Goal: Information Seeking & Learning: Check status

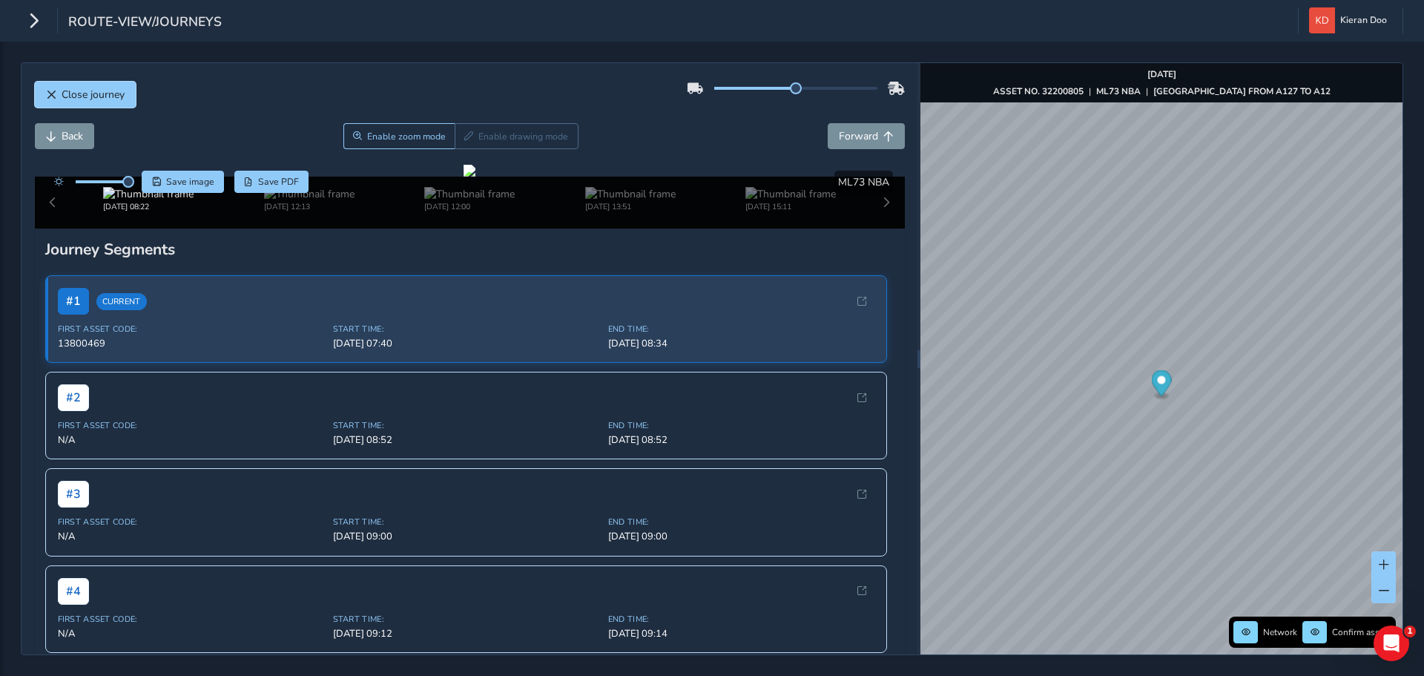
click at [65, 89] on span "Close journey" at bounding box center [93, 95] width 63 height 14
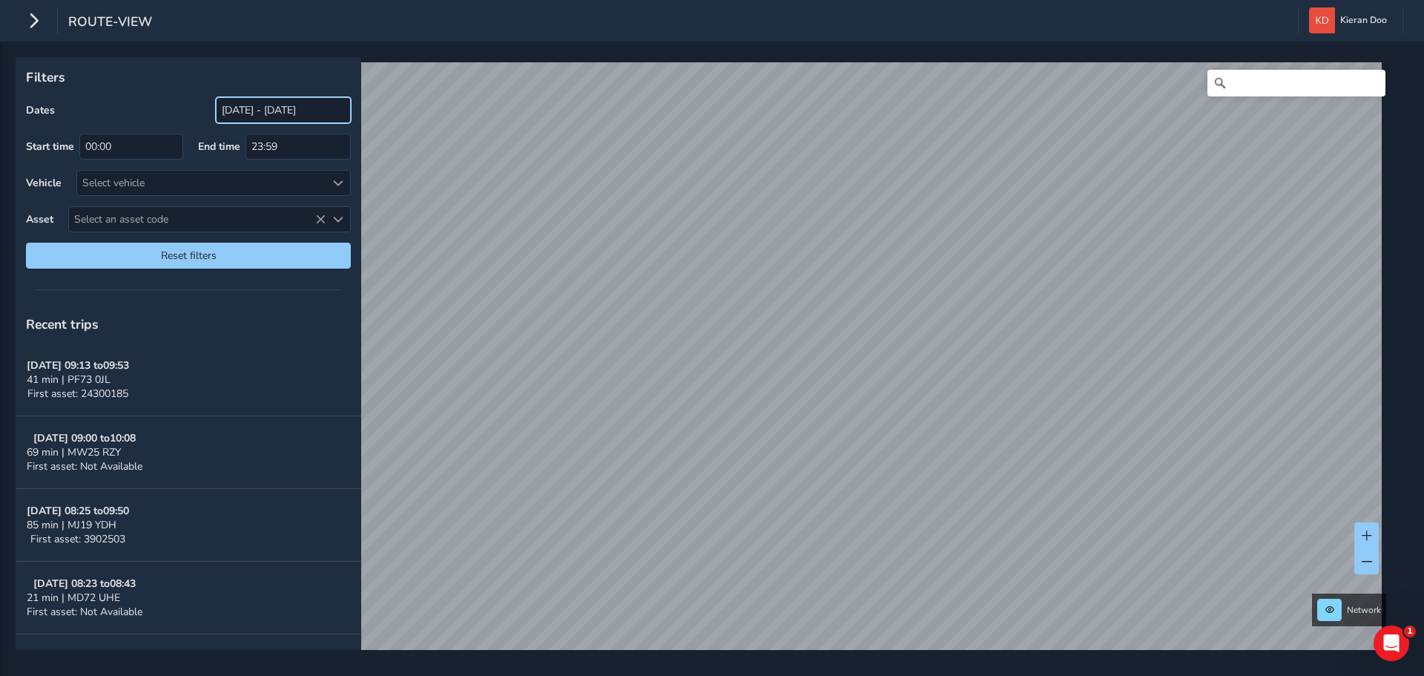
click at [232, 113] on input "[DATE] - [DATE]" at bounding box center [283, 110] width 135 height 26
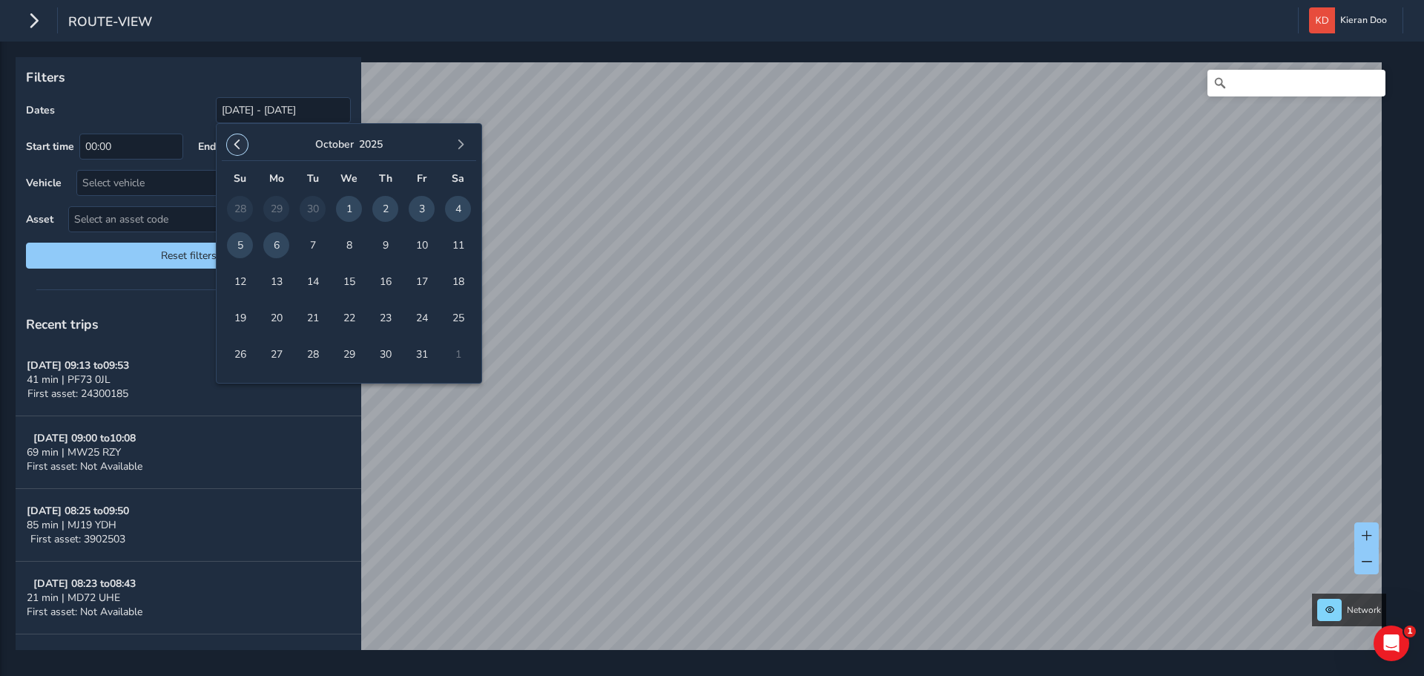
click at [238, 145] on span "button" at bounding box center [237, 144] width 10 height 10
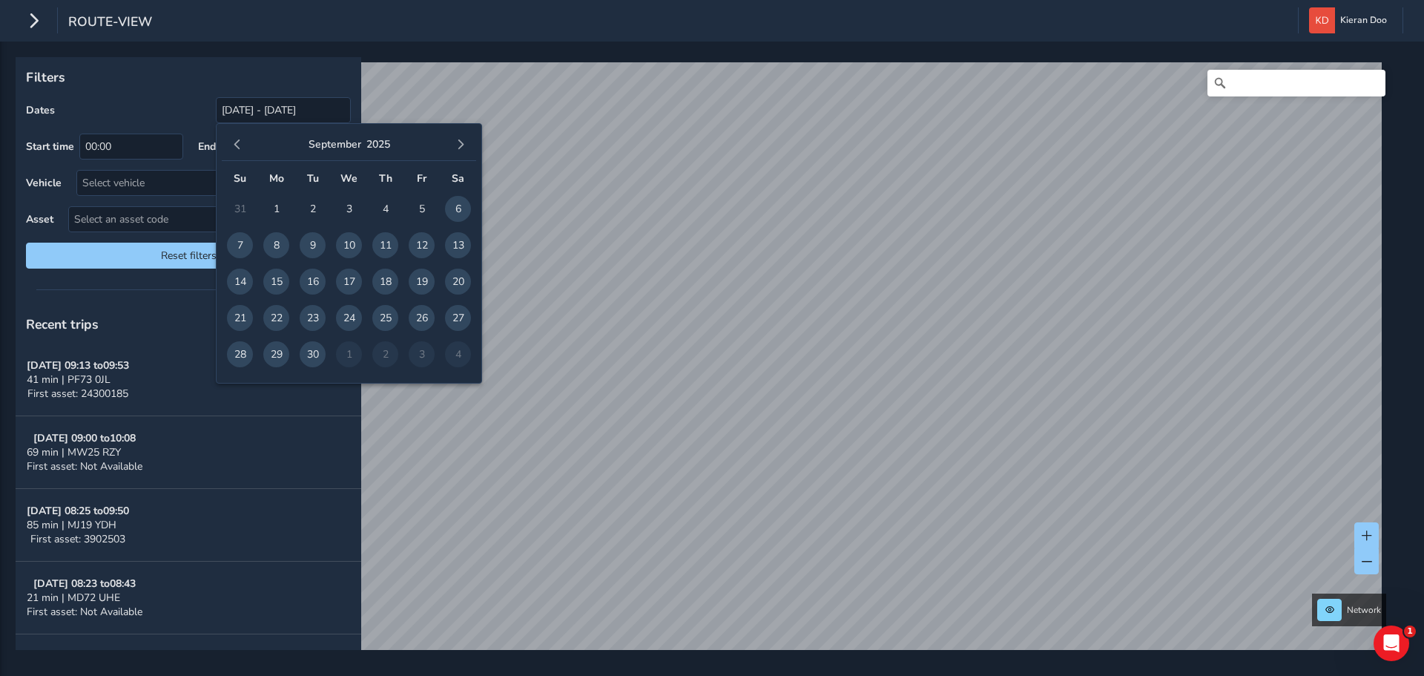
click at [238, 145] on span "button" at bounding box center [237, 144] width 10 height 10
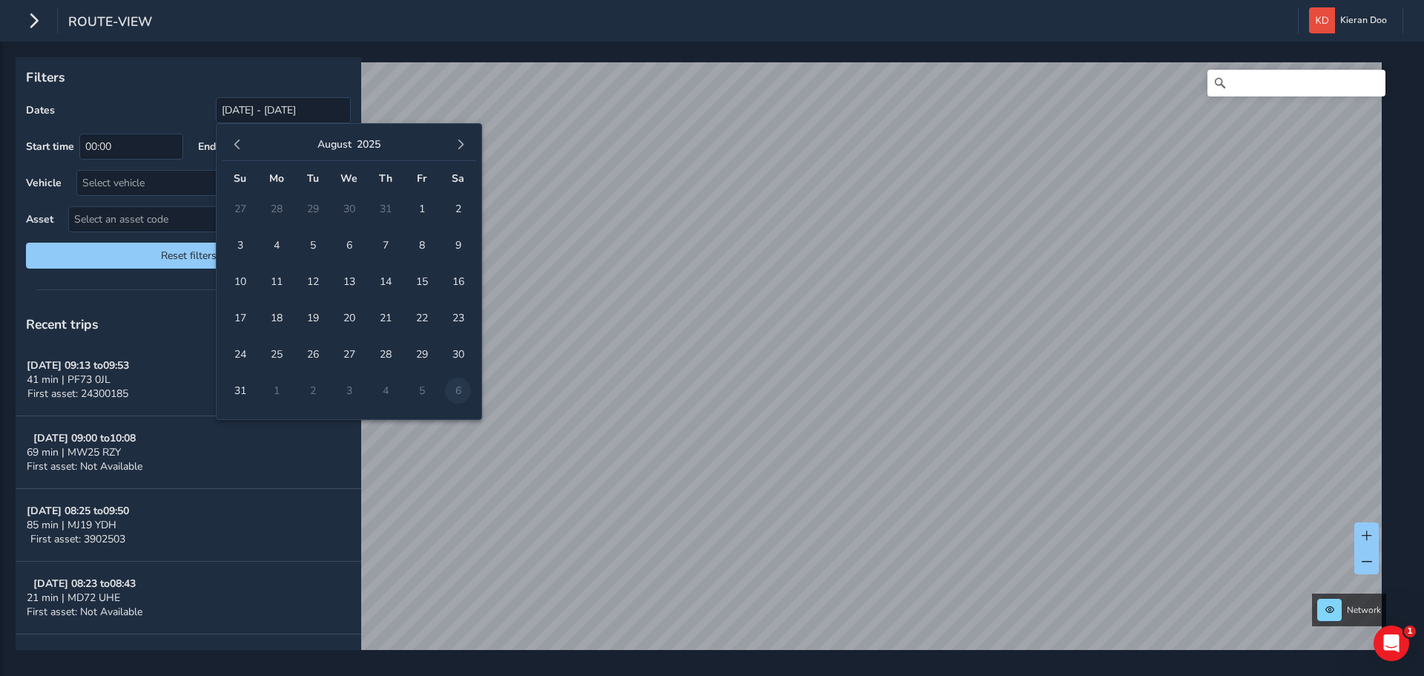
click at [238, 145] on span "button" at bounding box center [237, 144] width 10 height 10
click at [456, 202] on span "1" at bounding box center [458, 209] width 26 height 26
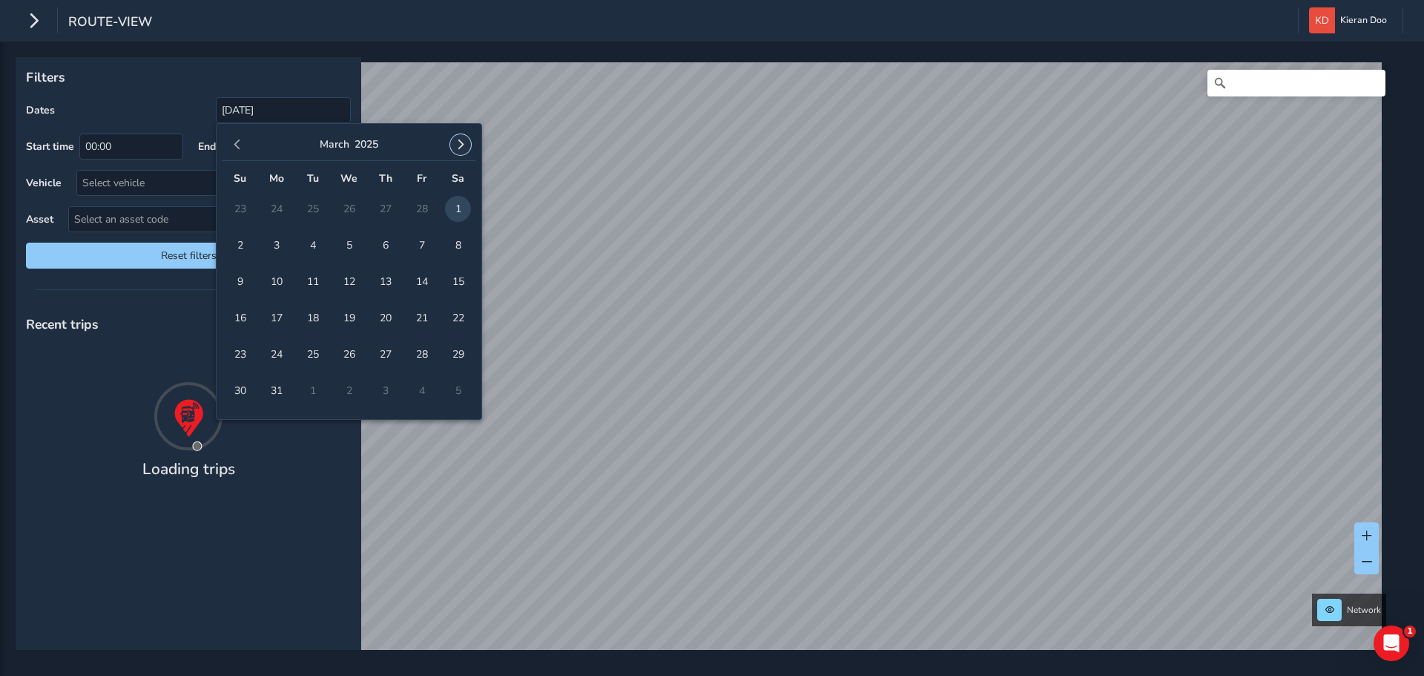
click at [457, 151] on button "button" at bounding box center [460, 144] width 21 height 21
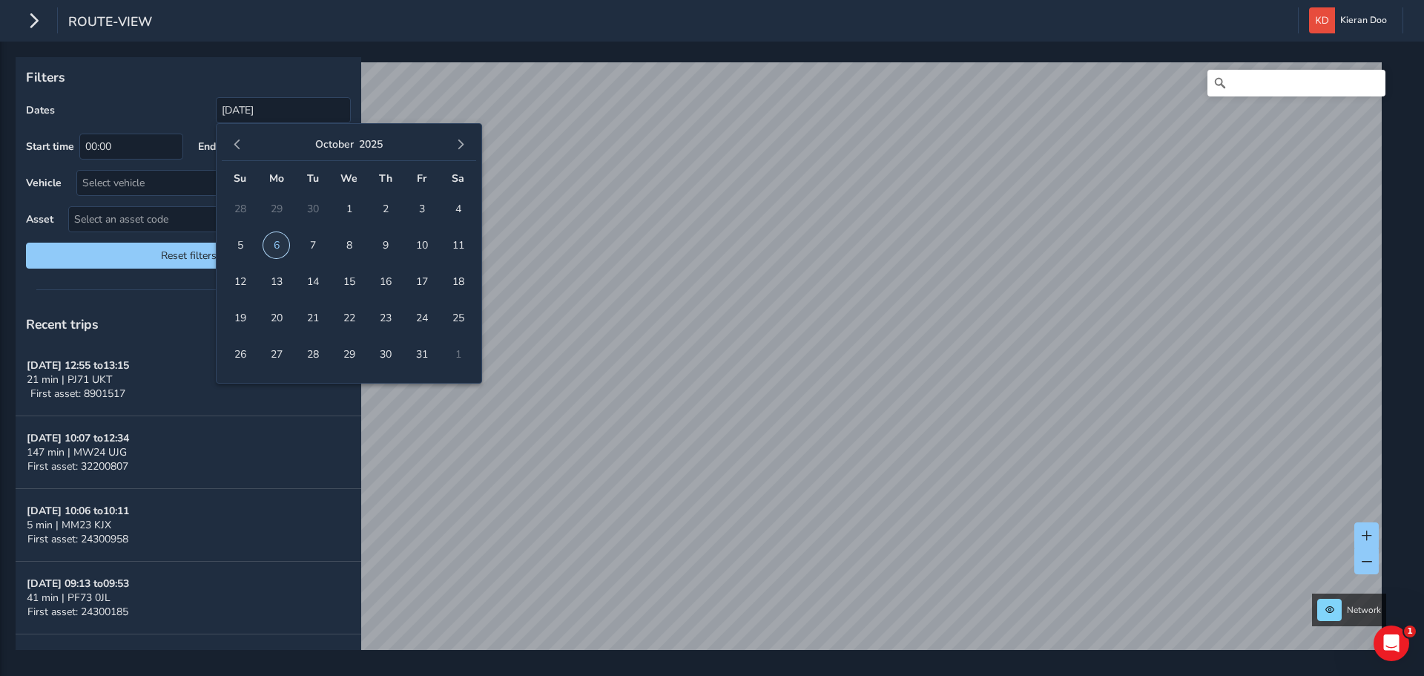
click at [274, 246] on span "6" at bounding box center [276, 245] width 26 height 26
type input "[DATE] - [DATE]"
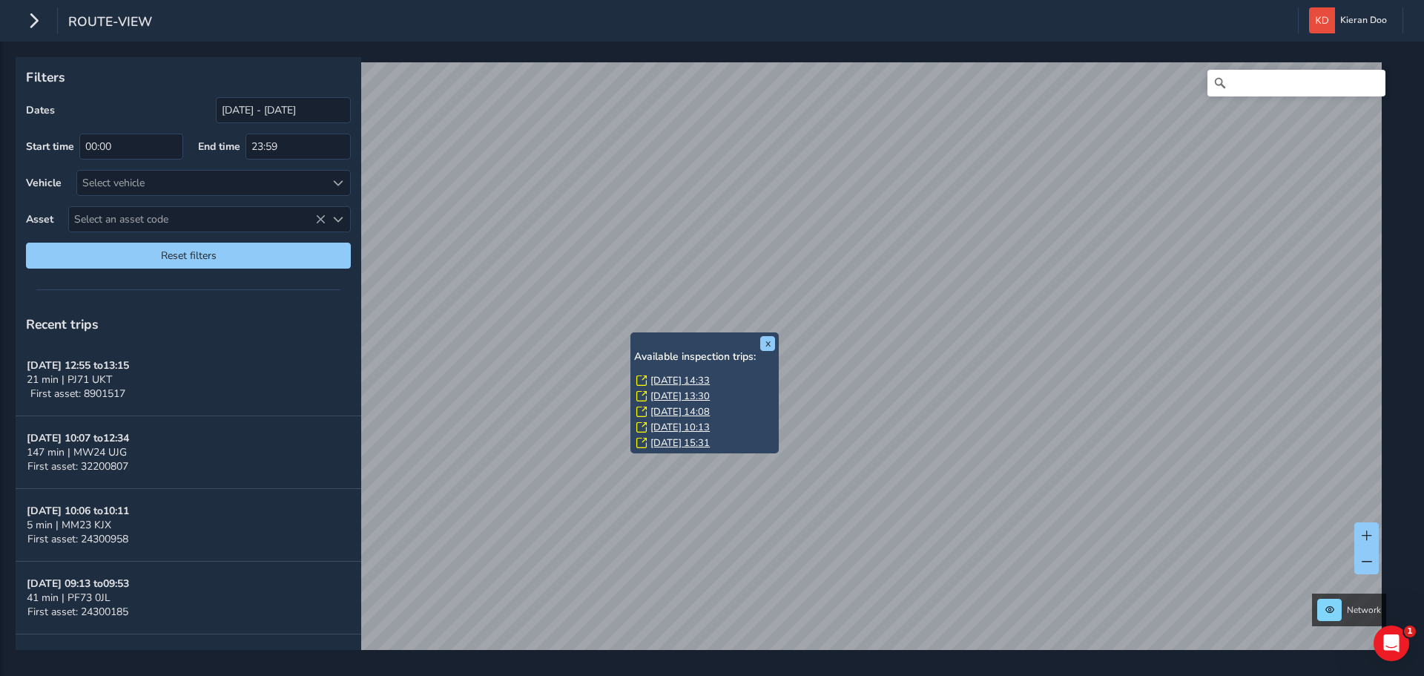
click at [672, 378] on link "[DATE] 14:33" at bounding box center [679, 380] width 59 height 13
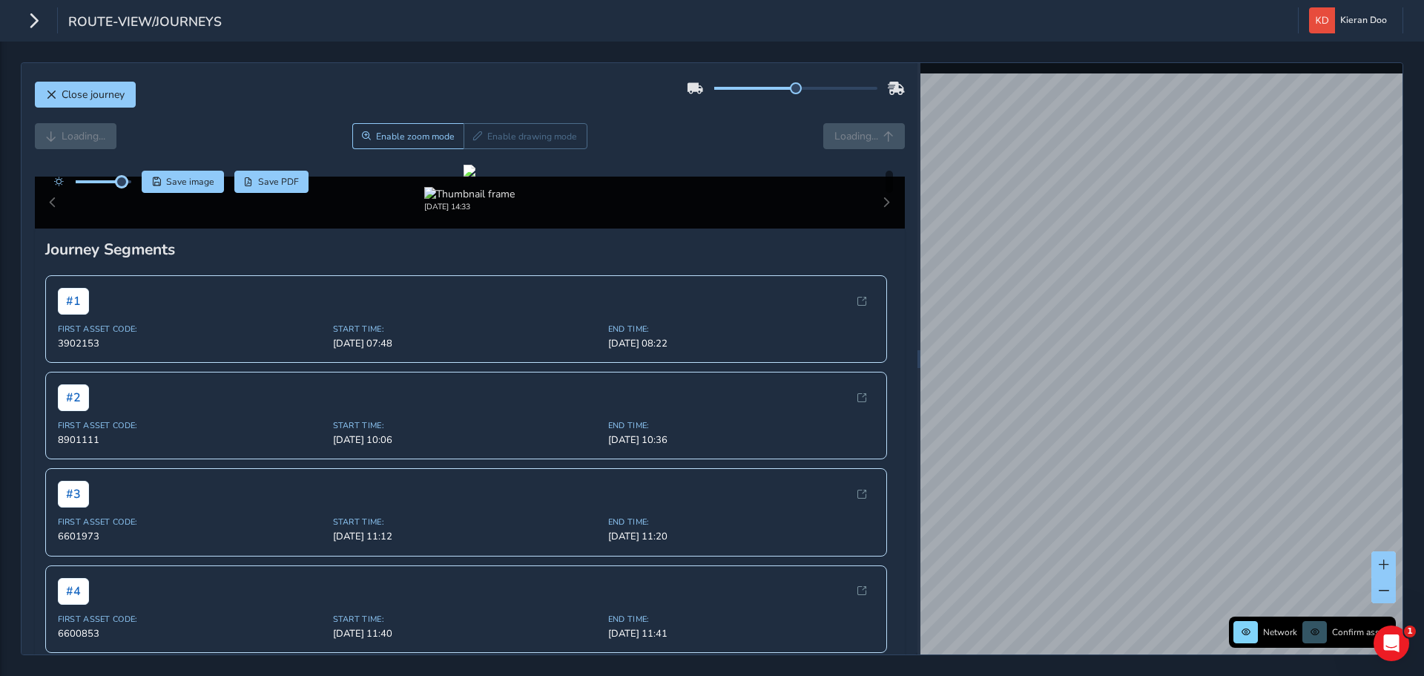
drag, startPoint x: 104, startPoint y: 185, endPoint x: 125, endPoint y: 189, distance: 22.0
click at [125, 189] on div at bounding box center [89, 182] width 85 height 22
click at [475, 177] on div at bounding box center [470, 171] width 12 height 12
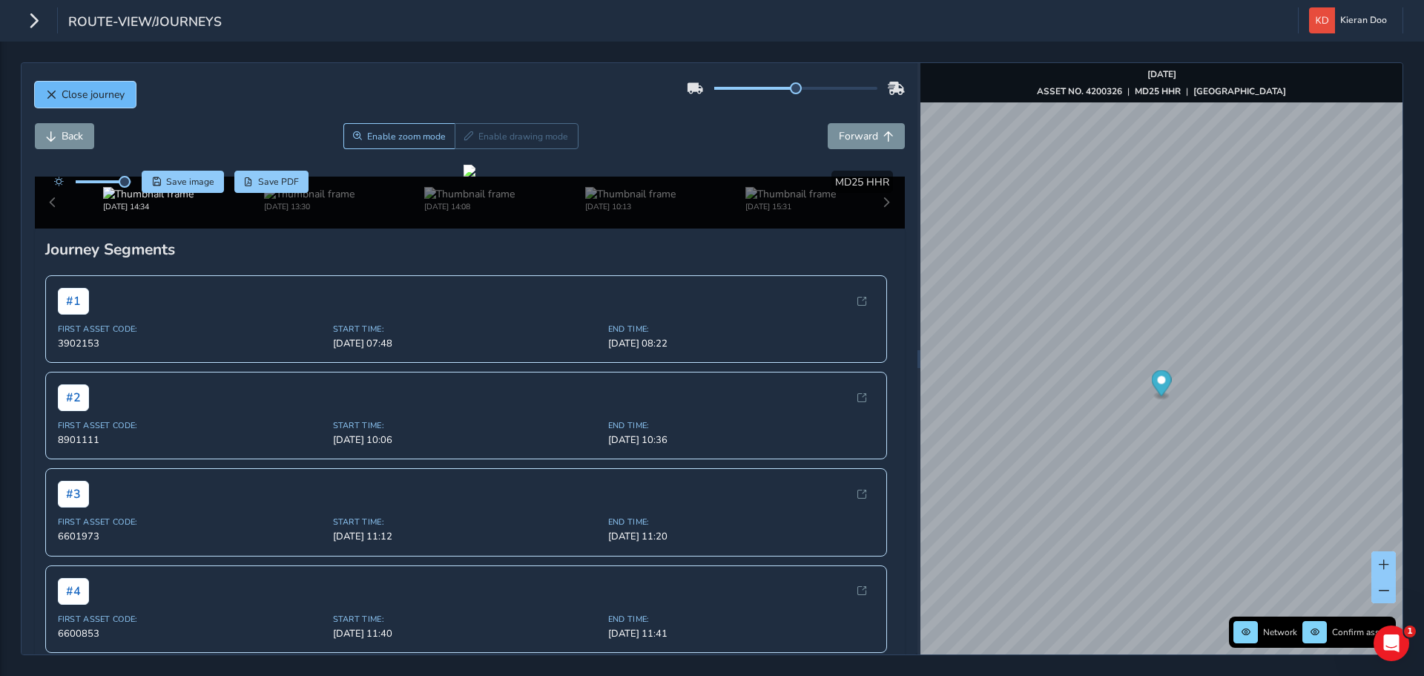
click at [59, 95] on button "Close journey" at bounding box center [85, 95] width 101 height 26
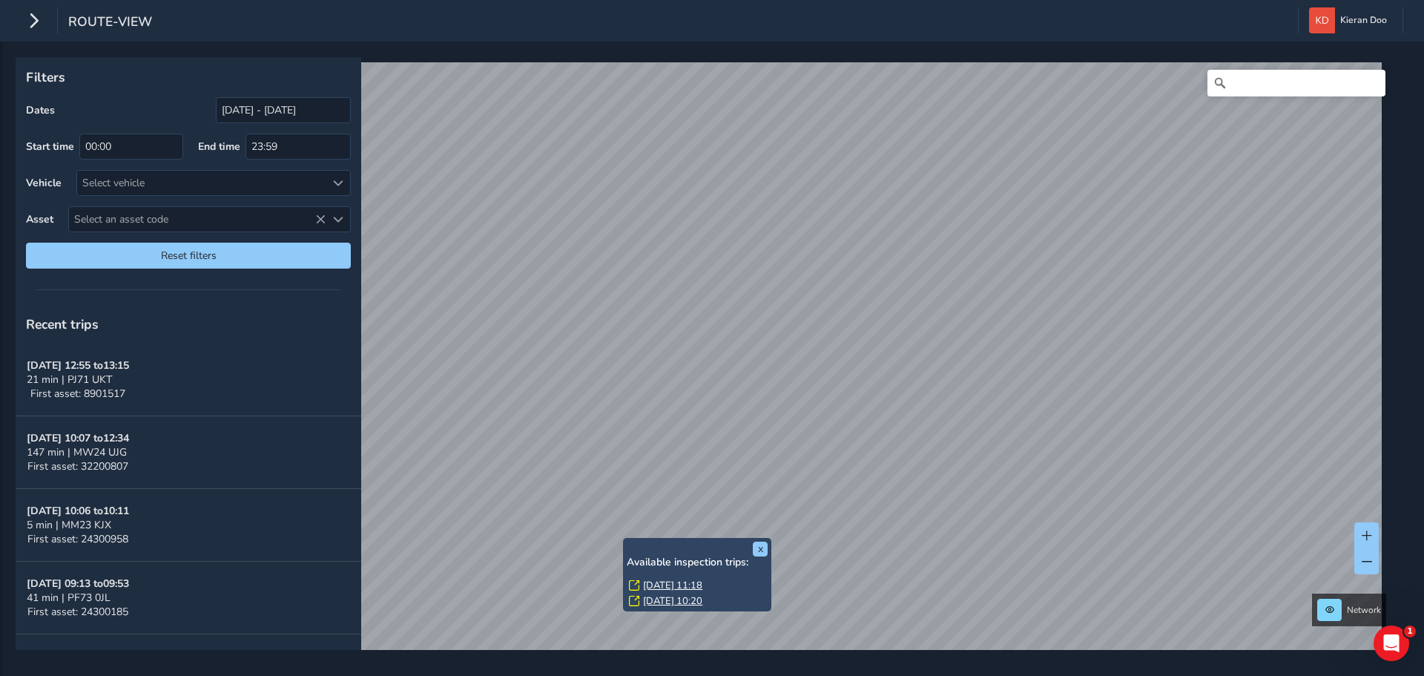
click at [659, 582] on link "[DATE] 11:18" at bounding box center [672, 585] width 59 height 13
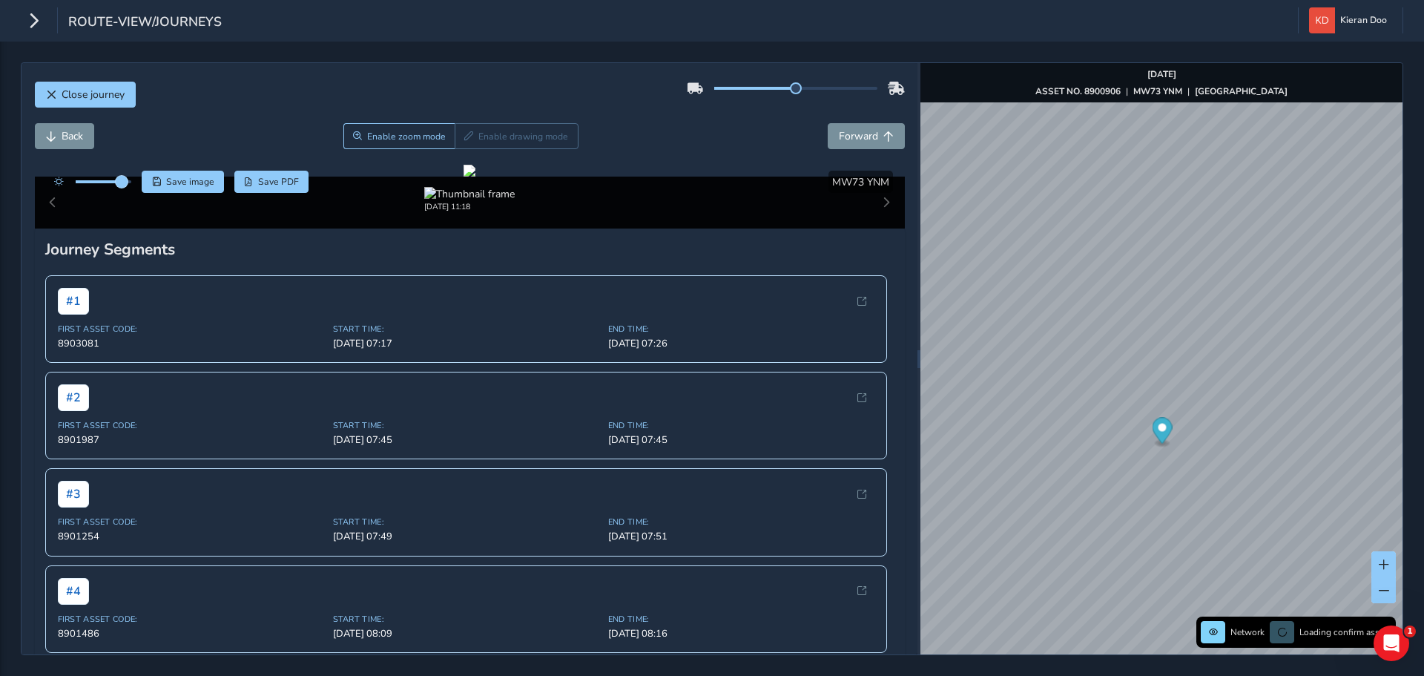
drag, startPoint x: 103, startPoint y: 181, endPoint x: 122, endPoint y: 186, distance: 19.3
click at [122, 186] on span at bounding box center [122, 182] width 12 height 12
click at [464, 177] on div at bounding box center [470, 171] width 12 height 12
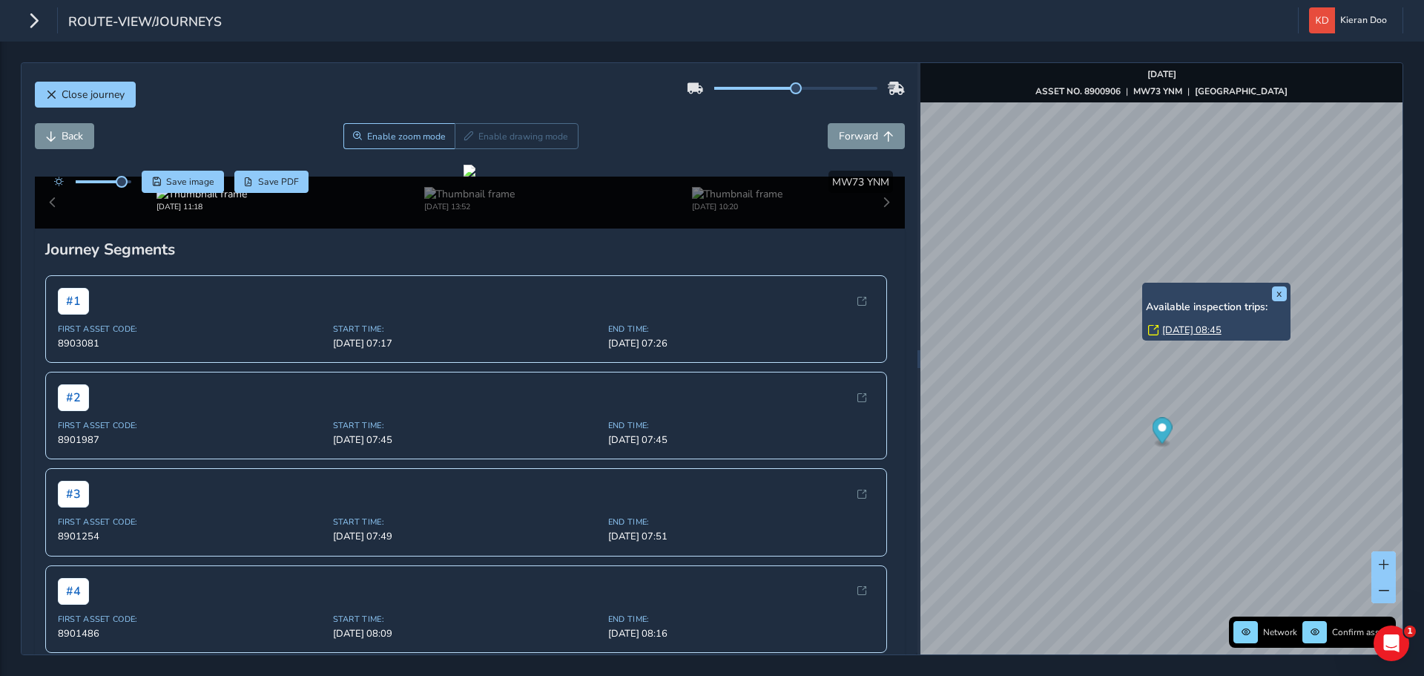
click at [1173, 335] on link "[DATE] 08:45" at bounding box center [1191, 329] width 59 height 13
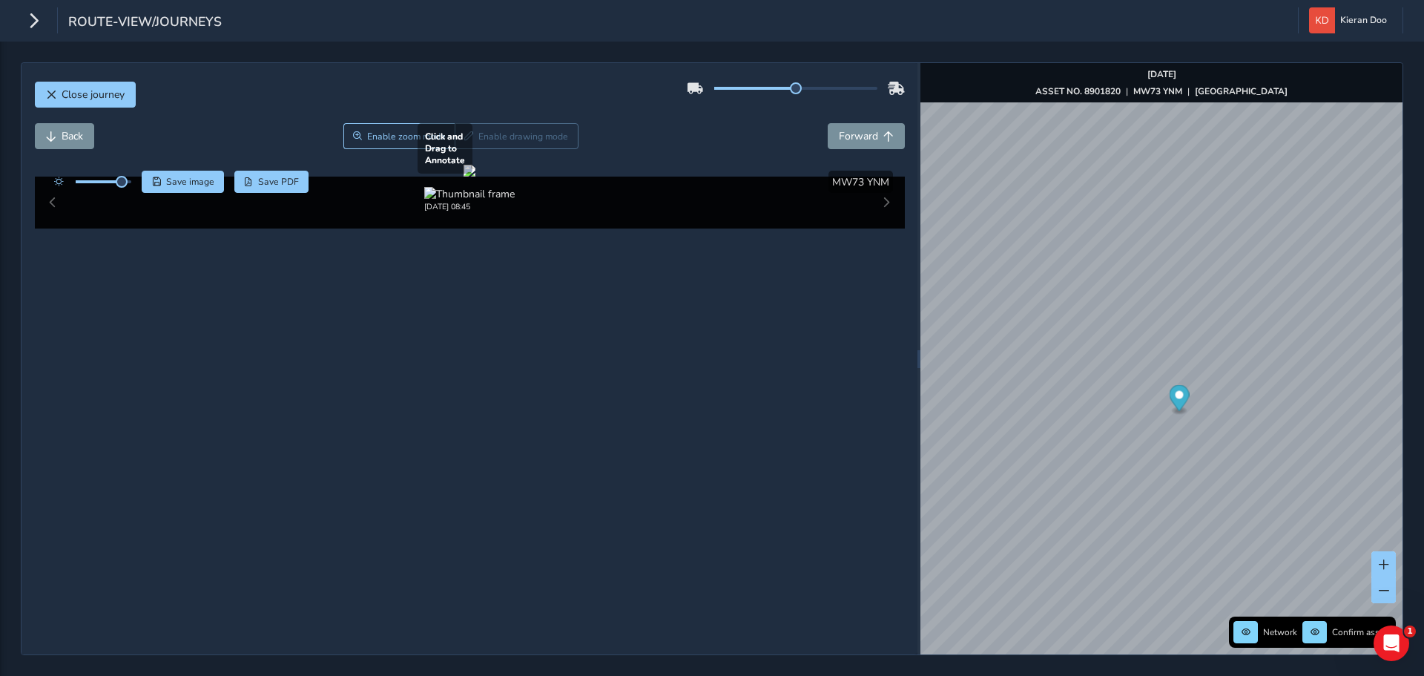
click at [475, 177] on div at bounding box center [470, 171] width 12 height 12
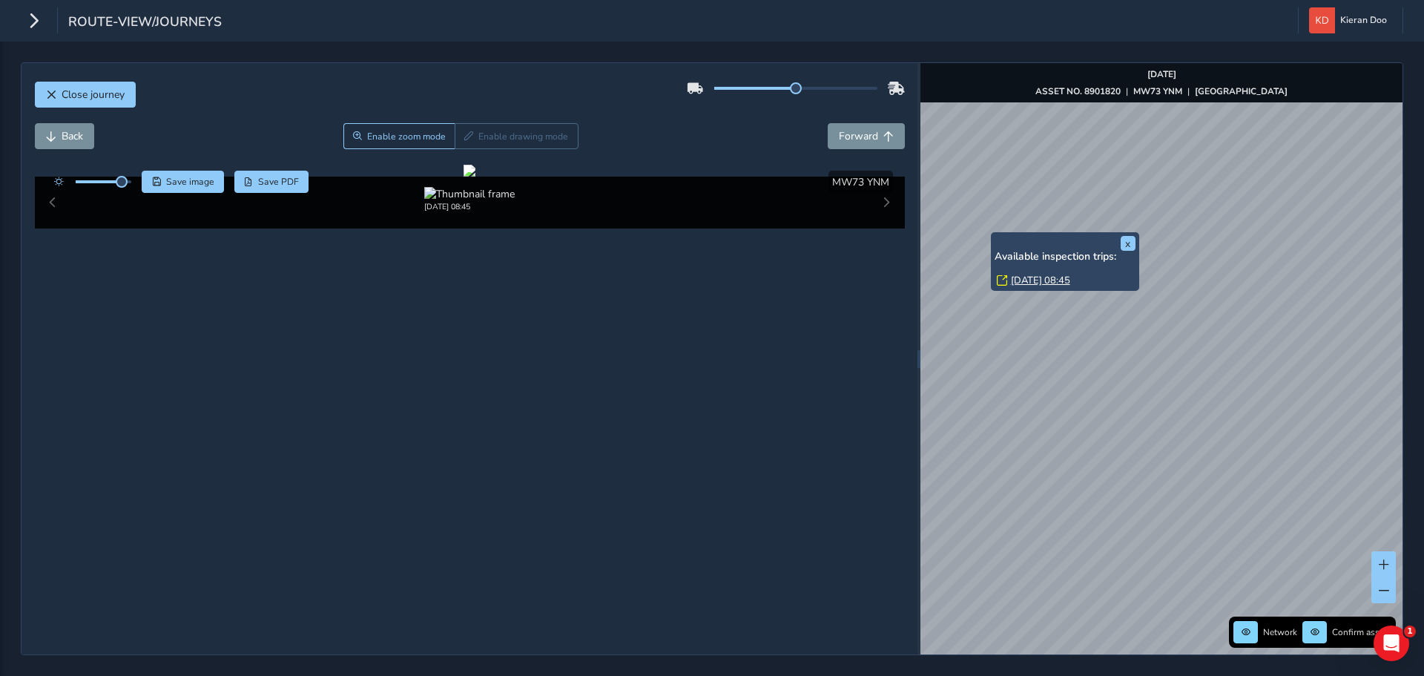
click at [1027, 277] on link "[DATE] 08:45" at bounding box center [1040, 280] width 59 height 13
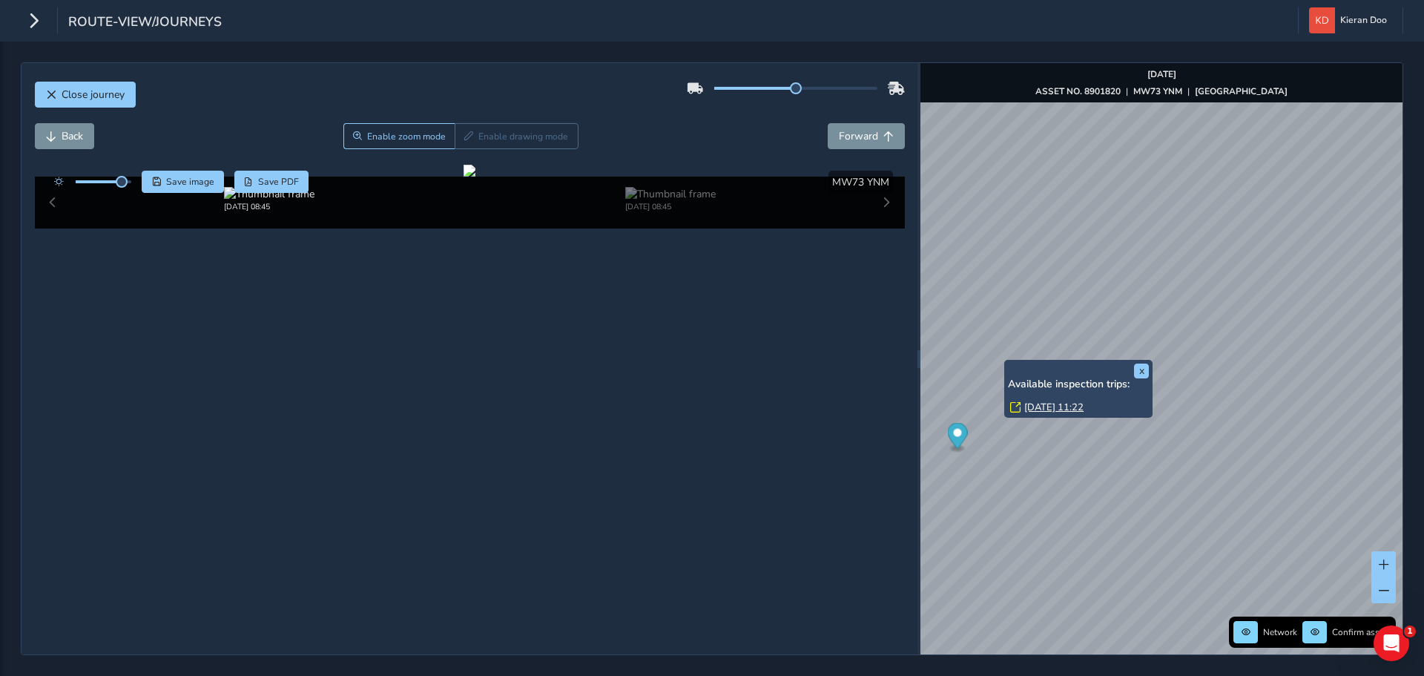
click at [1045, 406] on link "[DATE] 11:22" at bounding box center [1053, 407] width 59 height 13
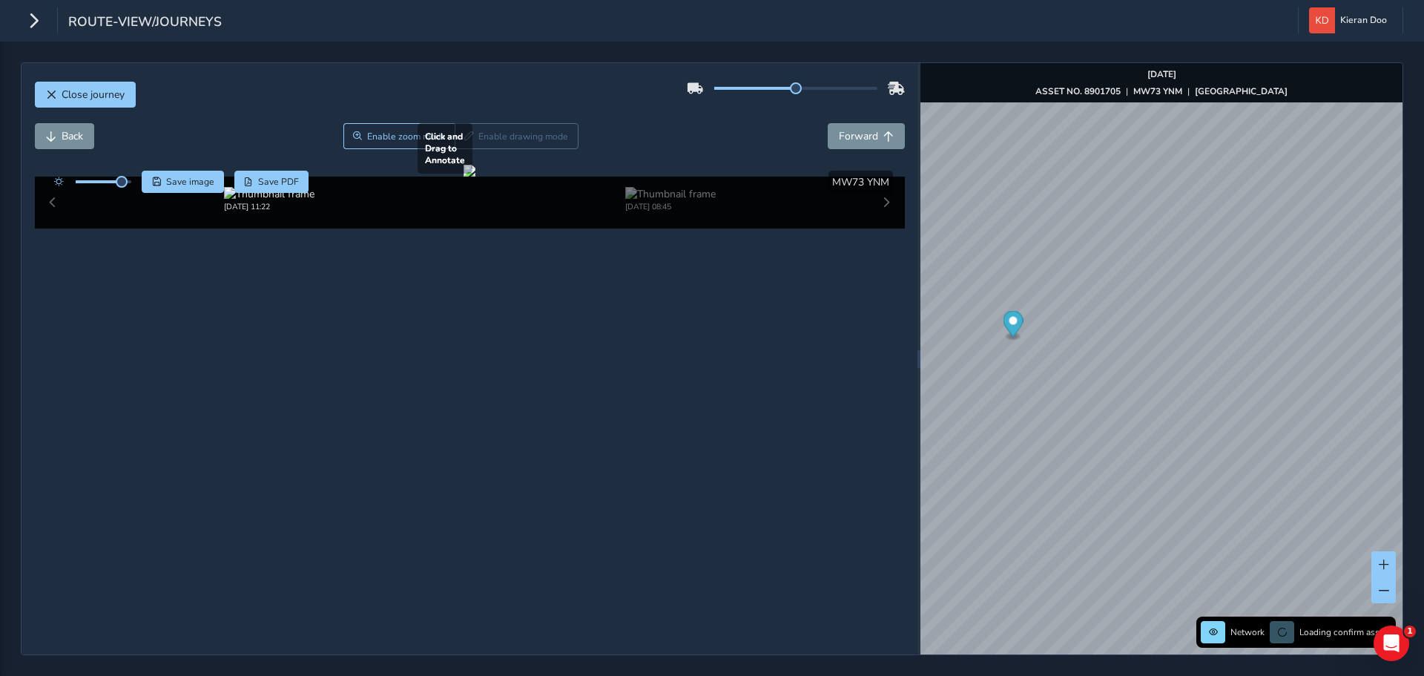
click at [475, 177] on div at bounding box center [470, 171] width 12 height 12
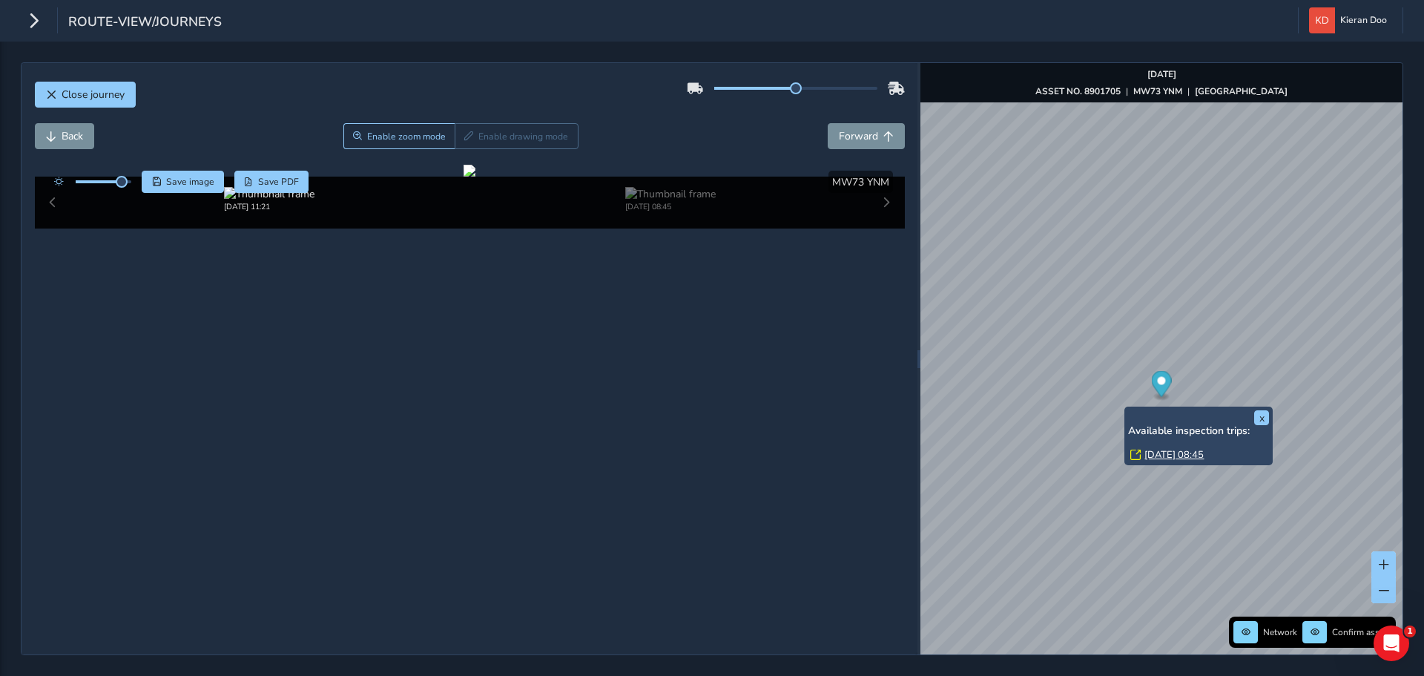
click at [1159, 454] on link "[DATE] 08:45" at bounding box center [1173, 454] width 59 height 13
